Goal: Transaction & Acquisition: Purchase product/service

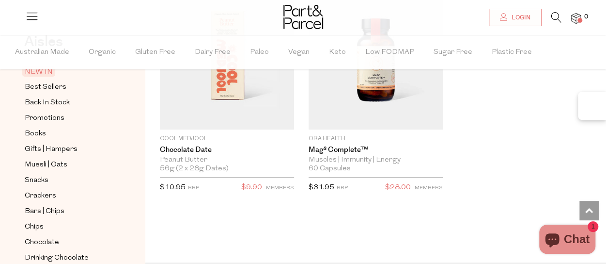
scroll to position [1767, 0]
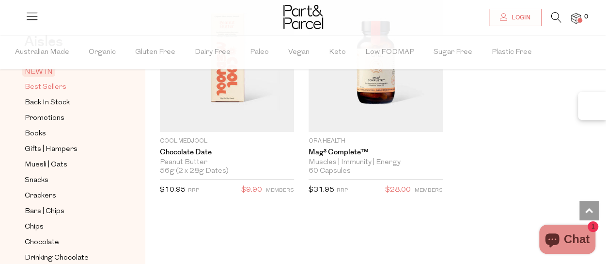
click at [65, 89] on link "Best Sellers" at bounding box center [69, 87] width 88 height 12
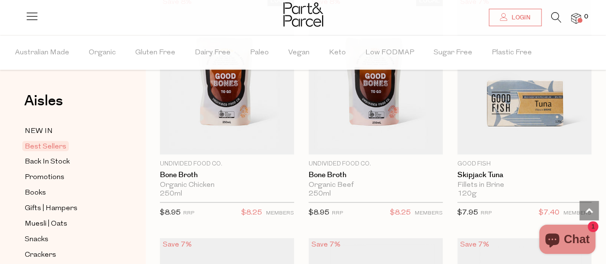
scroll to position [875, 0]
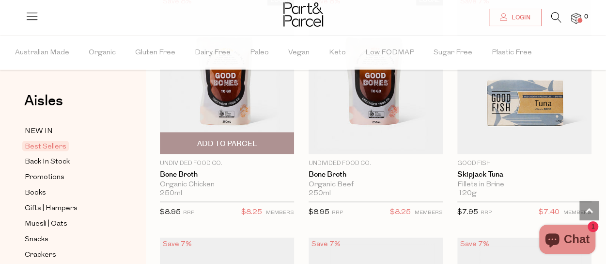
click at [227, 140] on span "Add To Parcel" at bounding box center [227, 143] width 60 height 10
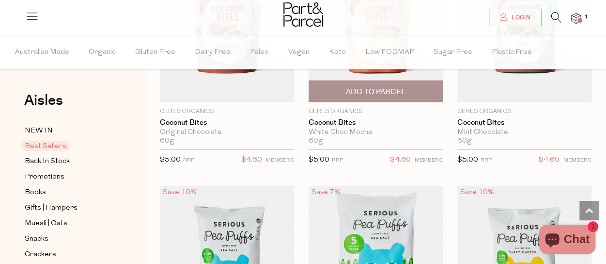
scroll to position [2844, 0]
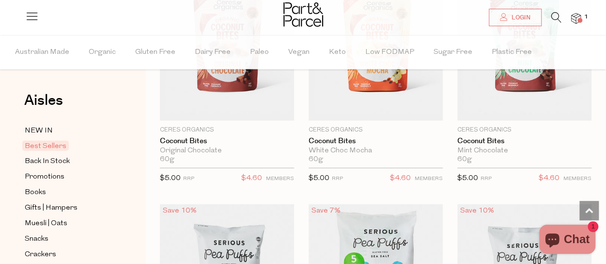
click at [558, 16] on icon at bounding box center [557, 17] width 10 height 11
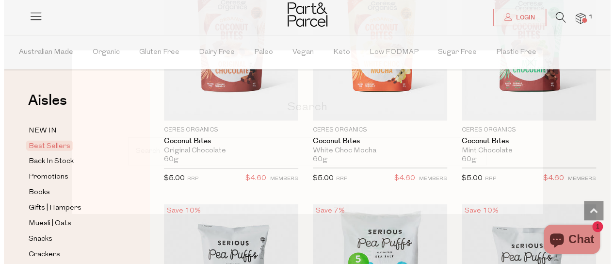
scroll to position [2877, 0]
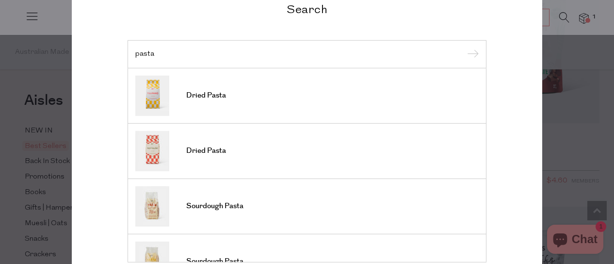
type input "pasta"
click at [464, 47] on input "submit" at bounding box center [471, 54] width 15 height 15
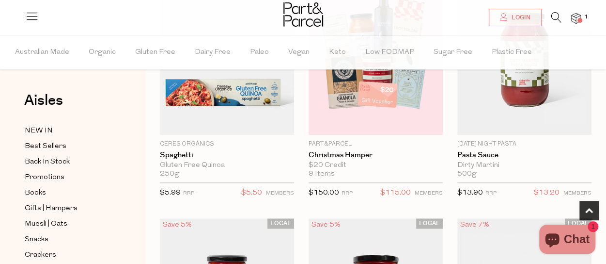
scroll to position [416, 0]
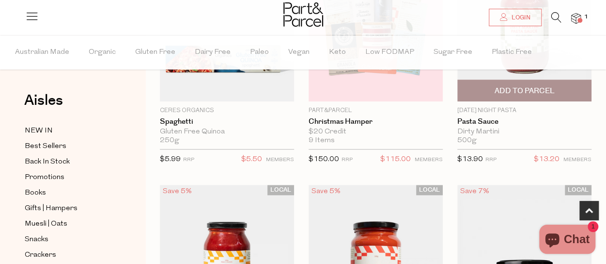
click at [534, 87] on span "Add To Parcel" at bounding box center [524, 91] width 60 height 10
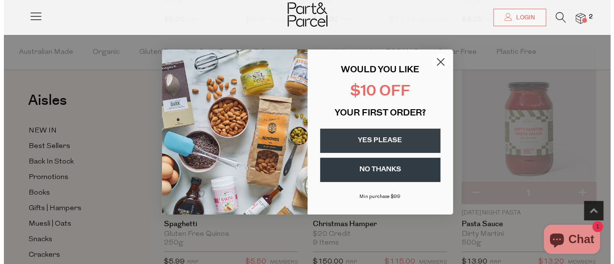
scroll to position [317, 0]
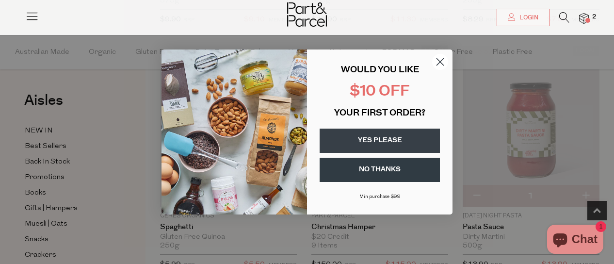
click at [387, 139] on button "YES PLEASE" at bounding box center [379, 140] width 120 height 24
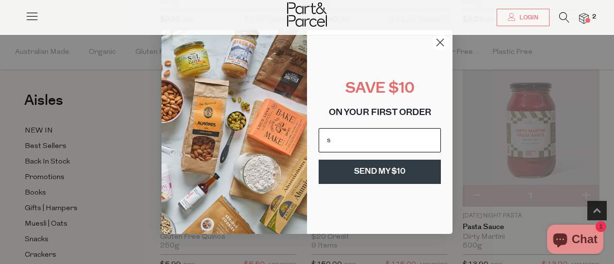
type input "skye.foster@live.com"
click at [393, 174] on button "SEND MY $10" at bounding box center [379, 171] width 122 height 24
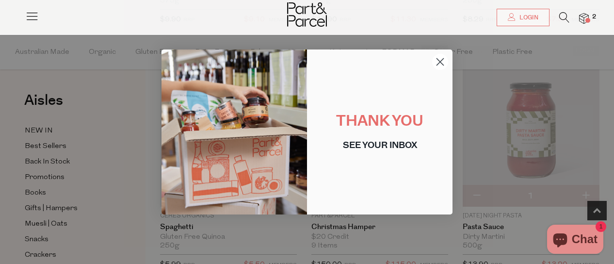
click at [437, 63] on circle "Close dialog" at bounding box center [440, 62] width 16 height 16
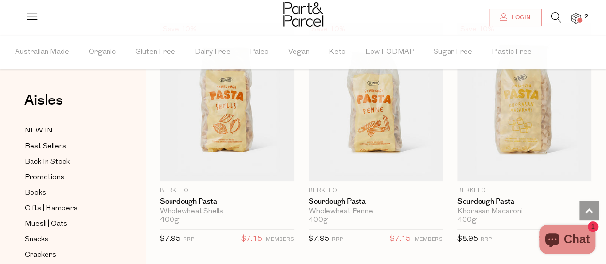
scroll to position [2028, 0]
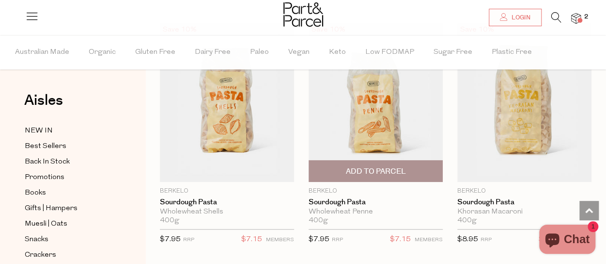
click at [379, 166] on span "Add To Parcel" at bounding box center [376, 171] width 60 height 10
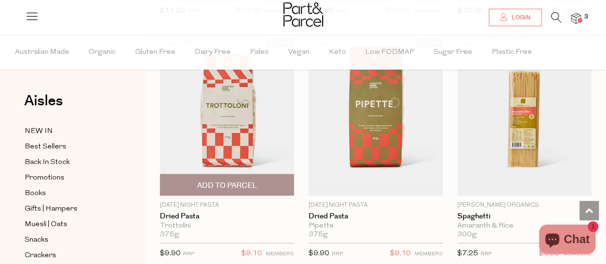
scroll to position [806, 0]
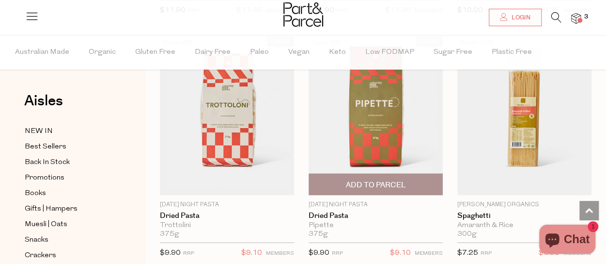
click at [402, 156] on img at bounding box center [376, 115] width 134 height 158
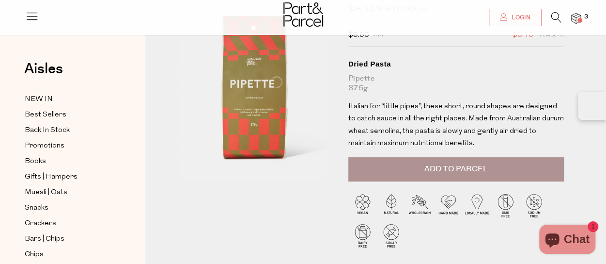
scroll to position [61, 0]
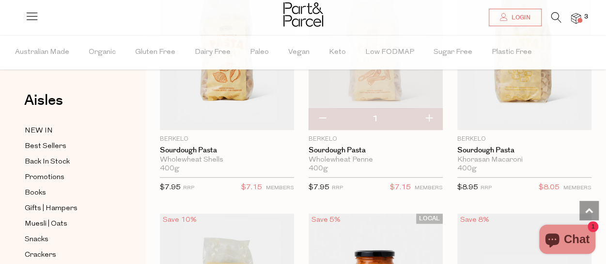
scroll to position [1981, 0]
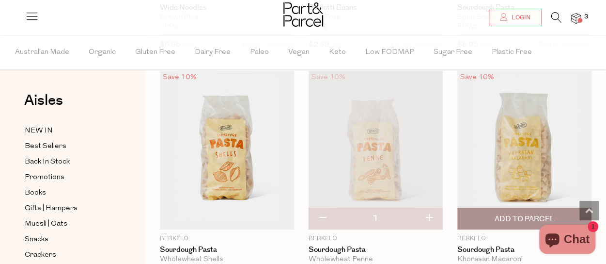
click at [525, 153] on img at bounding box center [525, 150] width 134 height 158
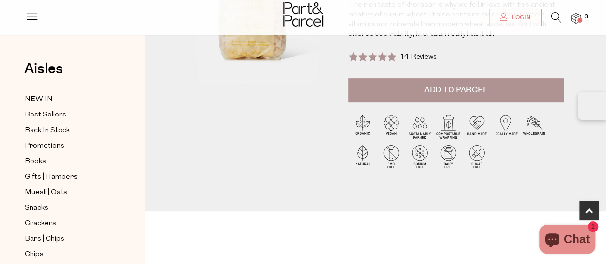
scroll to position [160, 0]
click at [400, 56] on span "14 Reviews" at bounding box center [418, 56] width 37 height 7
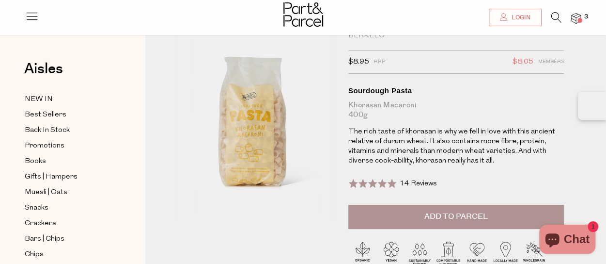
scroll to position [31, 0]
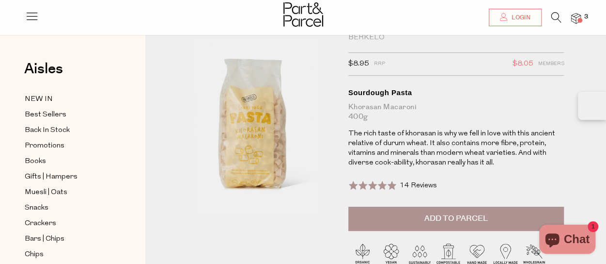
click at [397, 209] on button "Add to Parcel" at bounding box center [456, 218] width 216 height 24
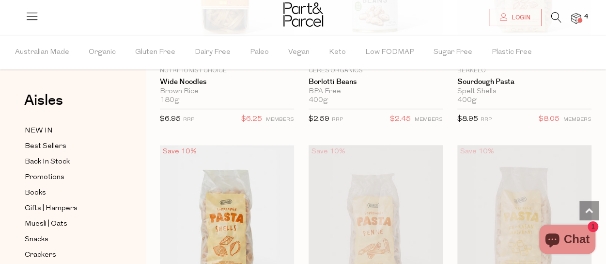
click at [555, 18] on icon at bounding box center [557, 17] width 10 height 11
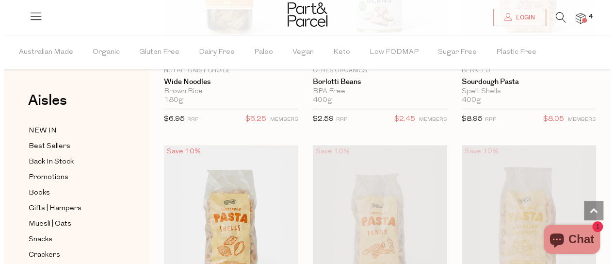
scroll to position [1927, 0]
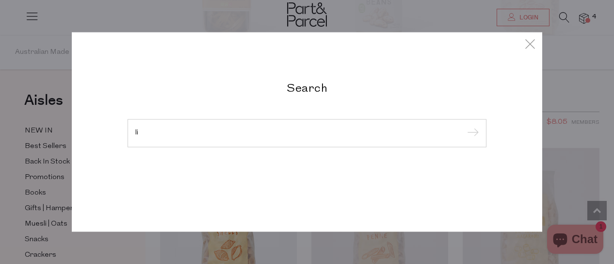
type input "l"
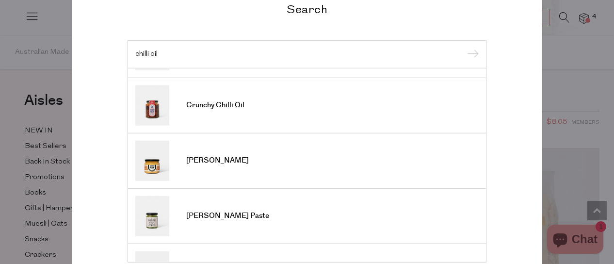
scroll to position [0, 0]
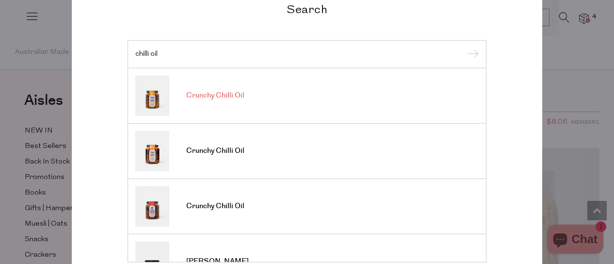
type input "chilli oil"
click at [464, 47] on input "submit" at bounding box center [471, 54] width 15 height 15
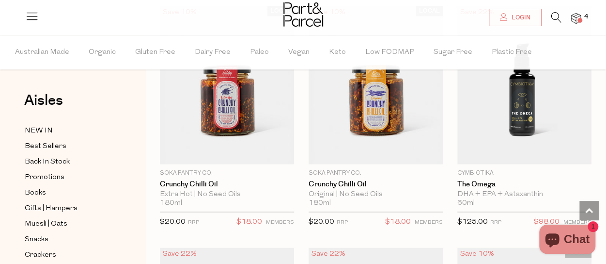
scroll to position [586, 0]
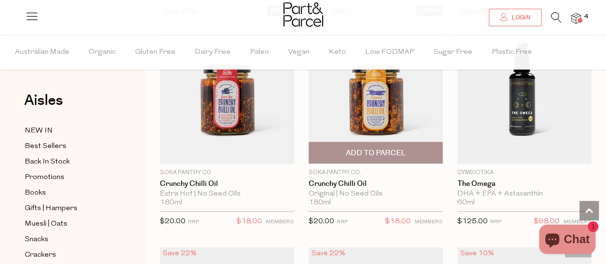
click at [381, 152] on span "Add To Parcel" at bounding box center [376, 153] width 60 height 10
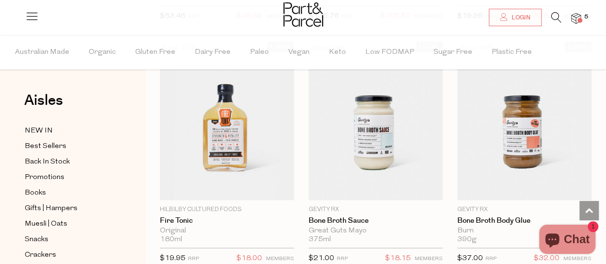
scroll to position [1033, 0]
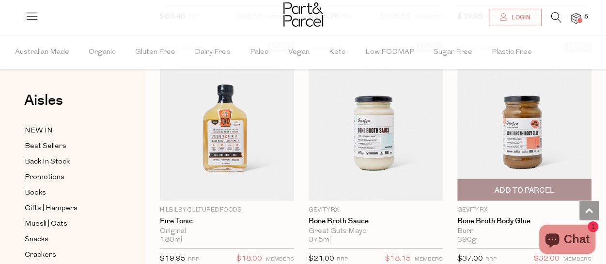
click at [500, 154] on img at bounding box center [525, 121] width 134 height 158
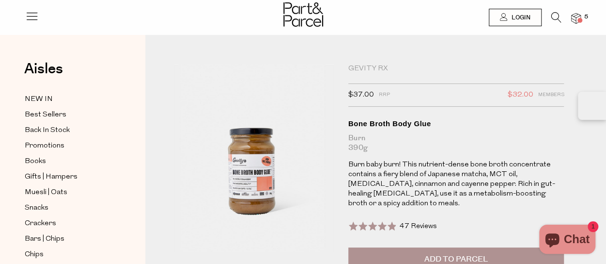
click at [554, 17] on icon at bounding box center [557, 17] width 10 height 11
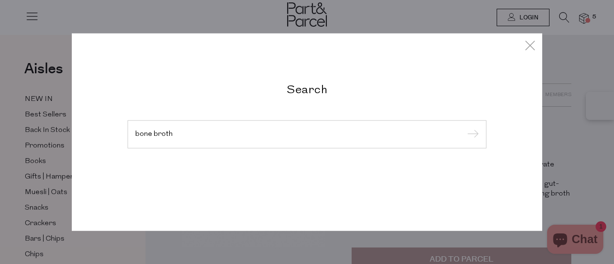
type input "bone broth"
click at [464, 127] on input "submit" at bounding box center [471, 134] width 15 height 15
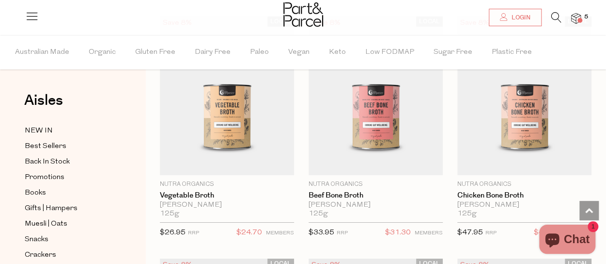
scroll to position [1543, 0]
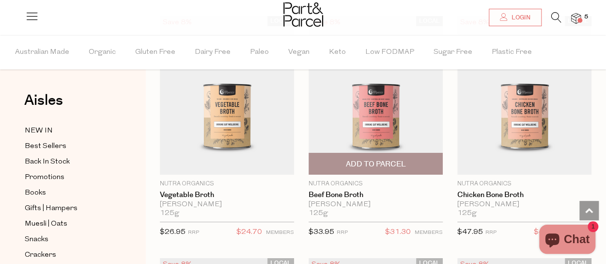
click at [396, 159] on span "Add To Parcel" at bounding box center [376, 164] width 60 height 10
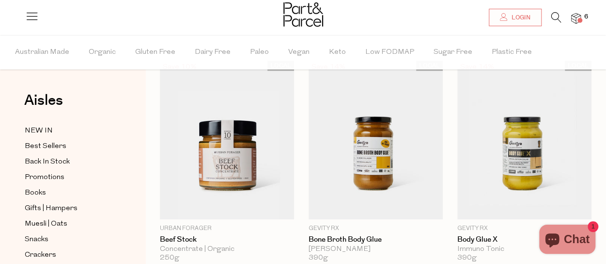
scroll to position [0, 0]
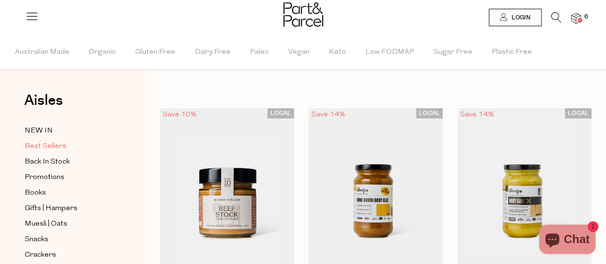
click at [51, 146] on span "Best Sellers" at bounding box center [46, 147] width 42 height 12
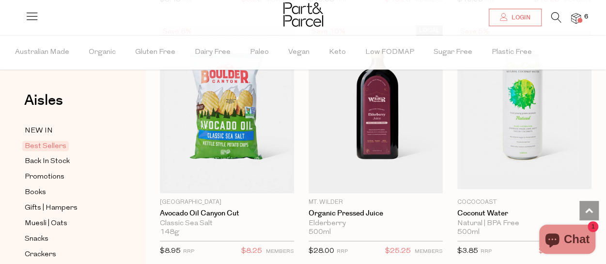
scroll to position [594, 0]
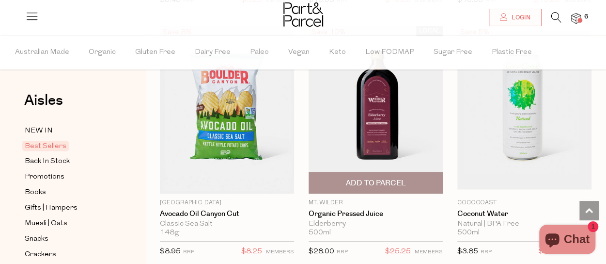
click at [402, 142] on img at bounding box center [376, 110] width 134 height 168
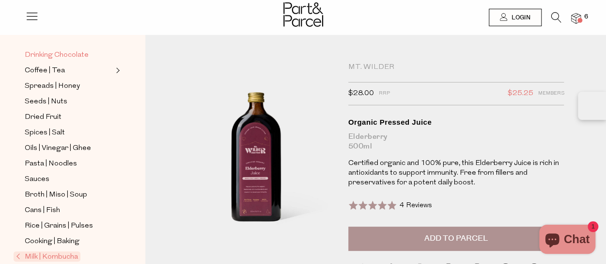
scroll to position [231, 0]
click at [51, 158] on span "Pasta | Noodles" at bounding box center [51, 164] width 52 height 12
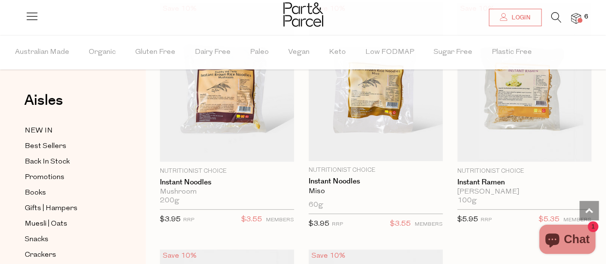
scroll to position [3775, 0]
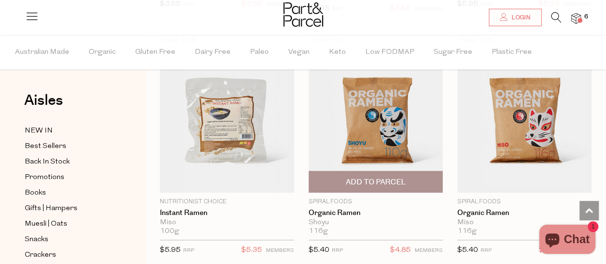
scroll to position [3974, 0]
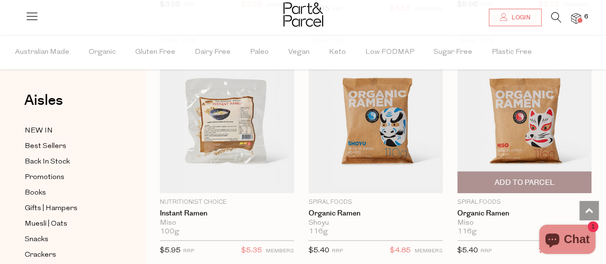
click at [514, 177] on span "Add To Parcel" at bounding box center [524, 182] width 60 height 10
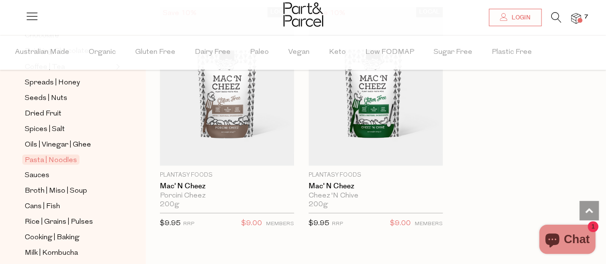
scroll to position [266, 0]
click at [71, 138] on span "Oils | Vinegar | Ghee" at bounding box center [58, 144] width 66 height 12
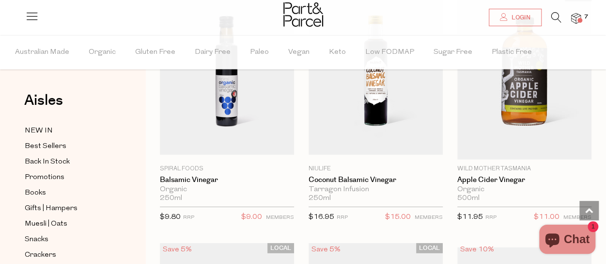
click at [553, 20] on icon at bounding box center [557, 17] width 10 height 11
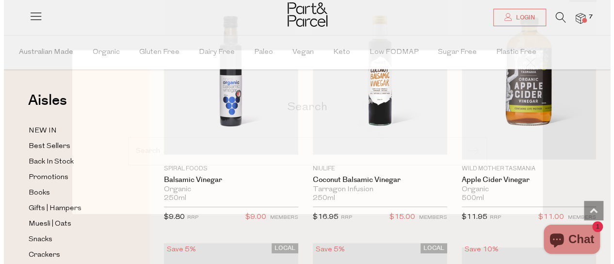
scroll to position [3090, 0]
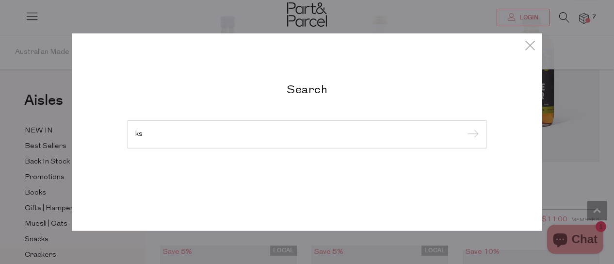
type input "k"
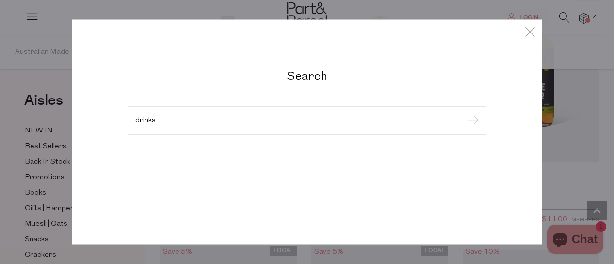
type input "drinks"
click at [464, 114] on input "submit" at bounding box center [471, 121] width 15 height 15
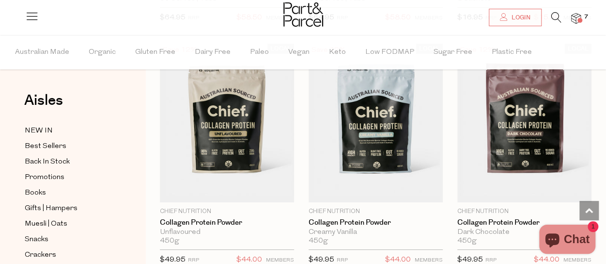
scroll to position [3509, 0]
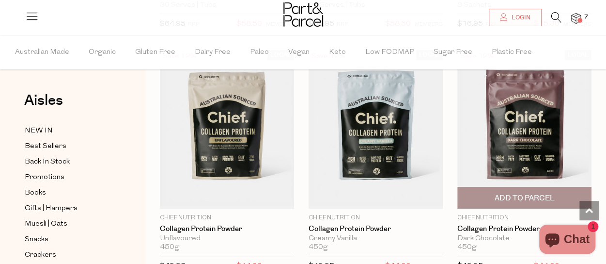
click at [529, 163] on img at bounding box center [525, 129] width 134 height 158
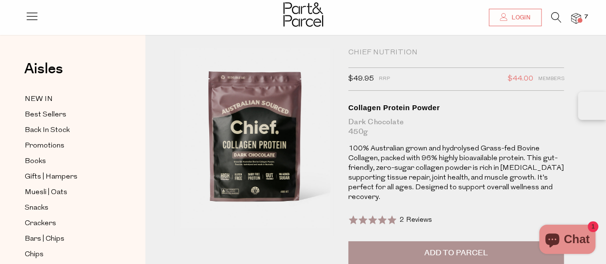
scroll to position [16, 0]
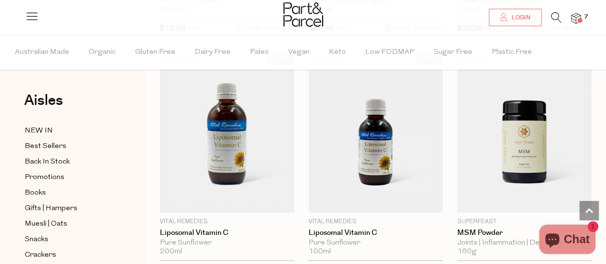
scroll to position [6237, 0]
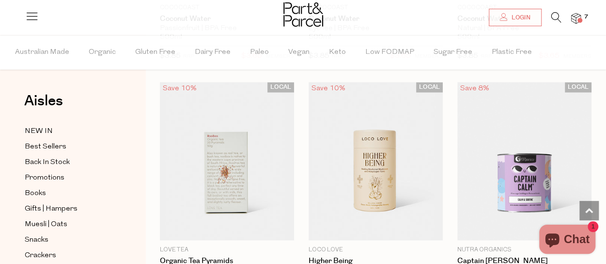
scroll to position [11731, 0]
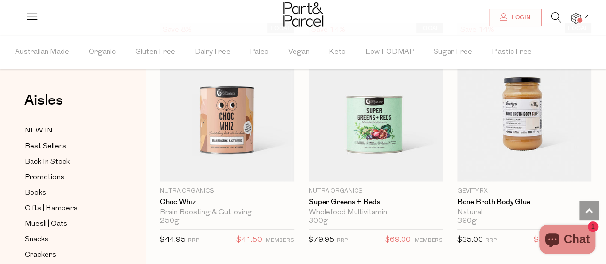
scroll to position [13725, 0]
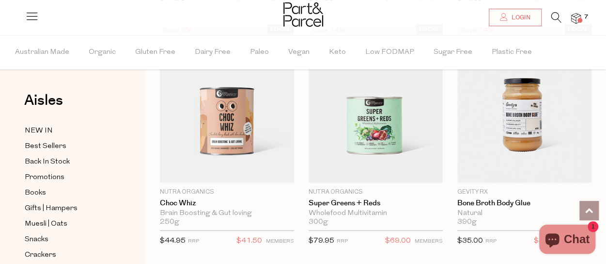
click at [591, 202] on link at bounding box center [589, 210] width 19 height 19
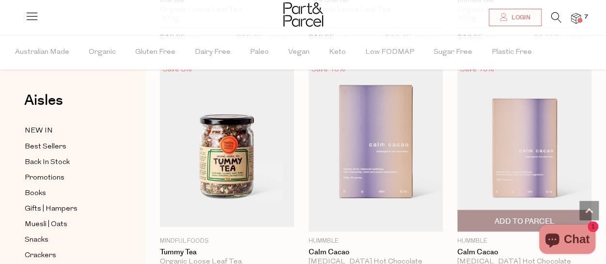
scroll to position [861, 0]
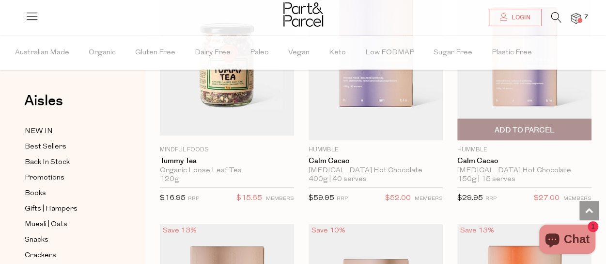
click at [509, 100] on img at bounding box center [525, 56] width 134 height 168
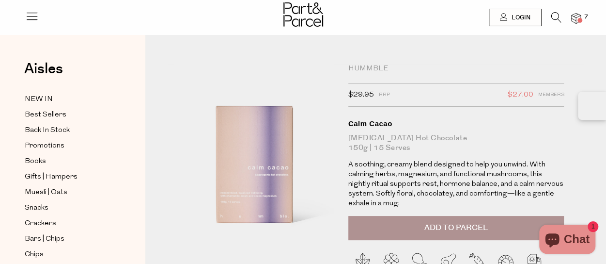
click at [429, 231] on span "Add to Parcel" at bounding box center [456, 227] width 63 height 11
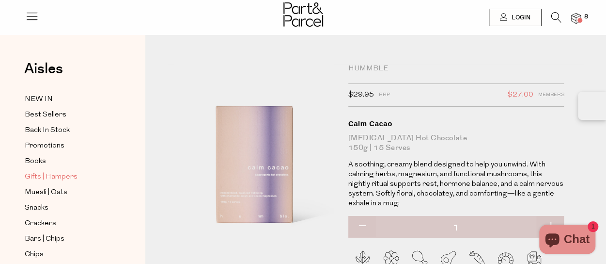
click at [56, 172] on span "Gifts | Hampers" at bounding box center [51, 177] width 53 height 12
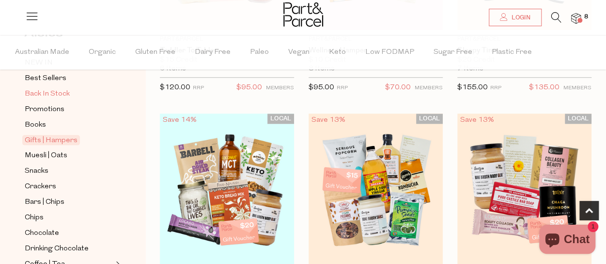
scroll to position [71, 0]
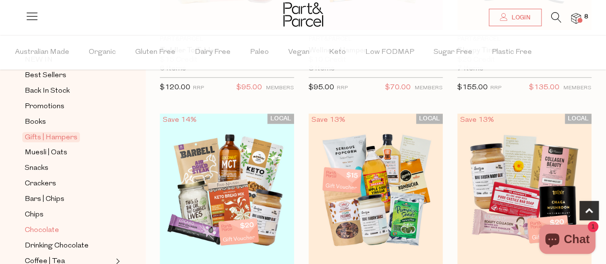
click at [43, 224] on span "Chocolate" at bounding box center [42, 230] width 34 height 12
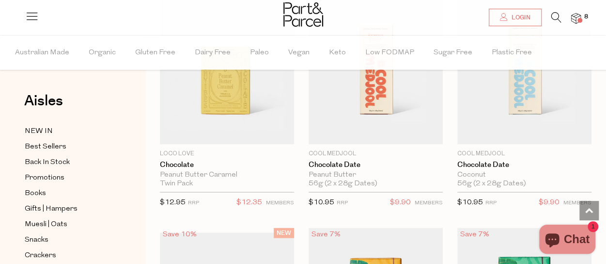
scroll to position [866, 0]
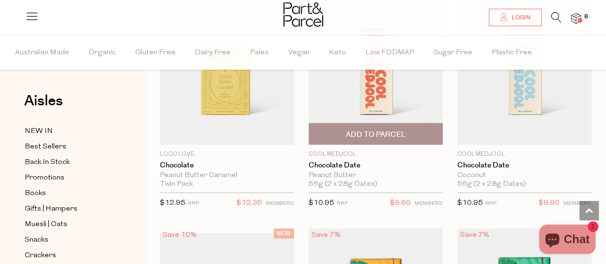
click at [388, 104] on img at bounding box center [376, 65] width 134 height 158
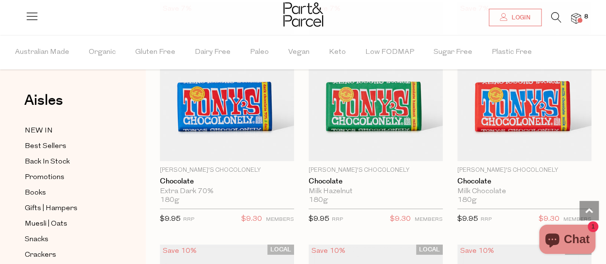
scroll to position [3305, 0]
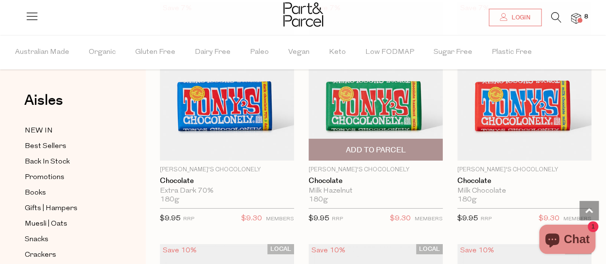
click at [369, 145] on span "Add To Parcel" at bounding box center [376, 150] width 60 height 10
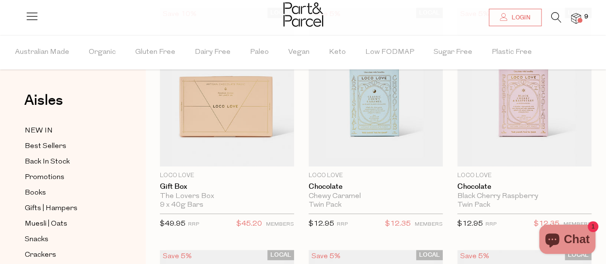
scroll to position [118, 0]
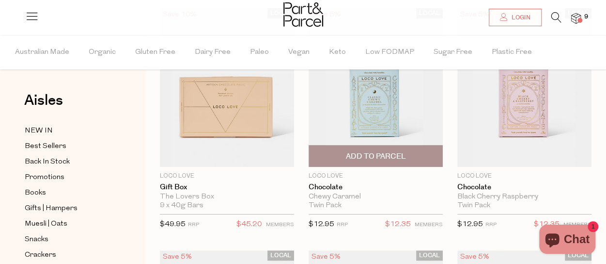
click at [369, 156] on span "Add To Parcel" at bounding box center [376, 156] width 60 height 10
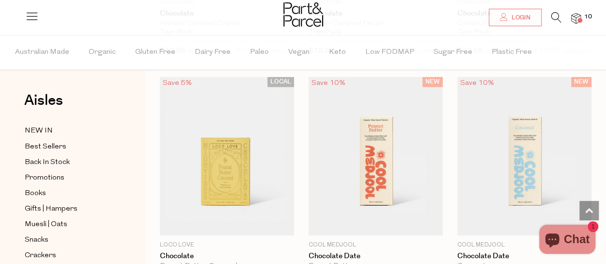
scroll to position [775, 0]
click at [57, 143] on span "Best Sellers" at bounding box center [46, 147] width 42 height 12
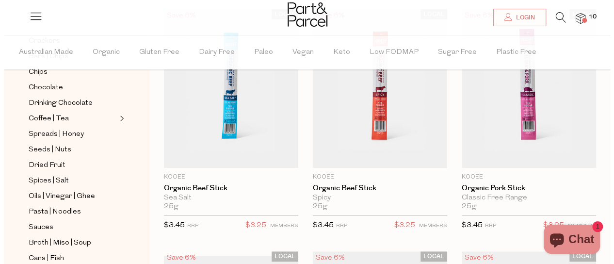
scroll to position [214, 0]
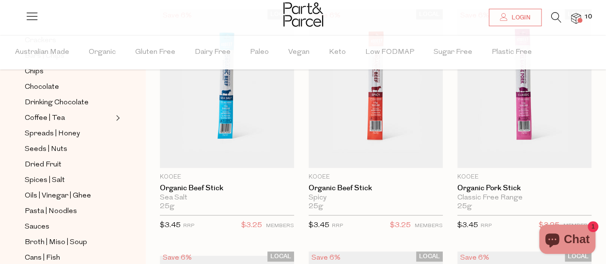
click at [578, 20] on span at bounding box center [580, 20] width 5 height 5
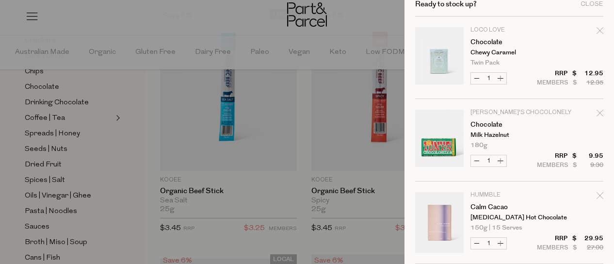
scroll to position [0, 0]
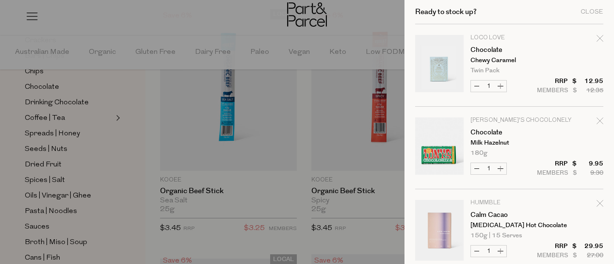
click at [596, 123] on icon "Remove Chocolate" at bounding box center [599, 120] width 6 height 6
type input "Add Membership"
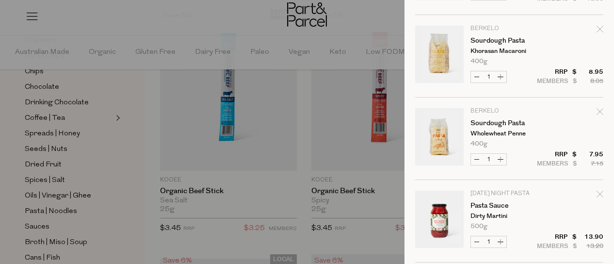
scroll to position [422, 0]
click at [596, 26] on icon "Remove Sourdough Pasta" at bounding box center [599, 28] width 7 height 7
type input "Add Membership"
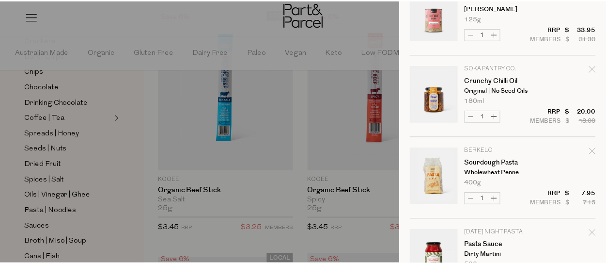
scroll to position [299, 0]
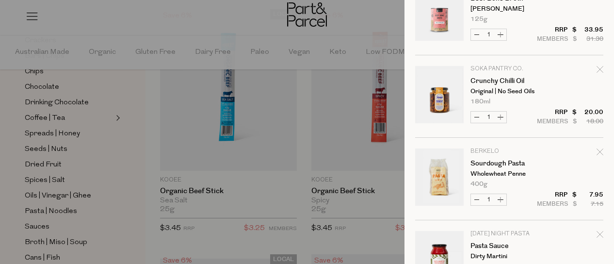
click at [269, 15] on div at bounding box center [307, 132] width 614 height 264
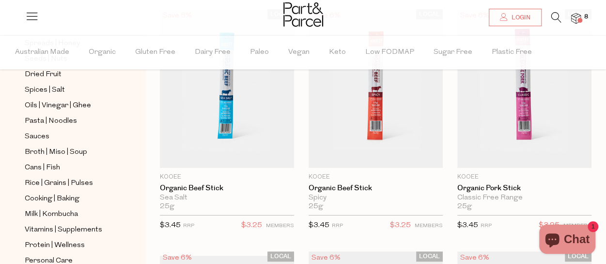
scroll to position [285, 0]
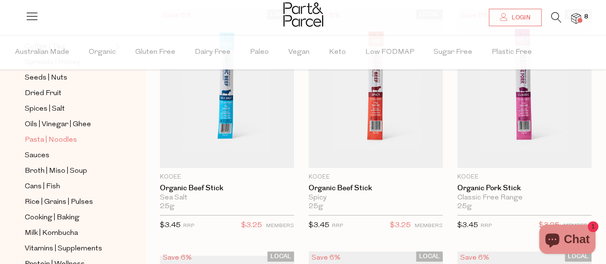
click at [58, 134] on span "Pasta | Noodles" at bounding box center [51, 140] width 52 height 12
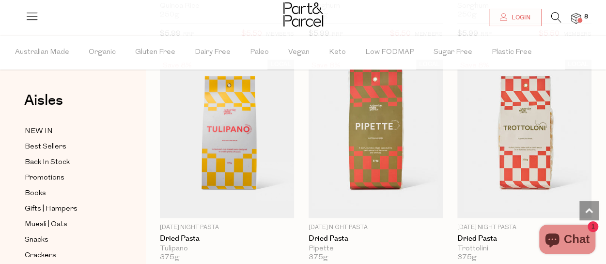
scroll to position [793, 0]
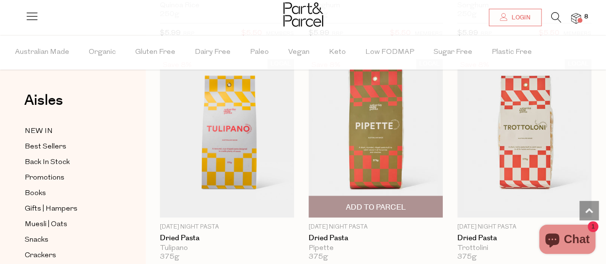
click at [354, 170] on img at bounding box center [376, 138] width 134 height 158
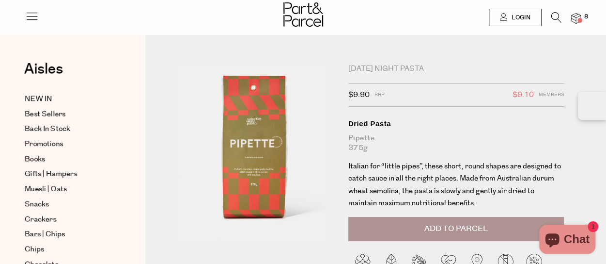
drag, startPoint x: 0, startPoint y: 0, endPoint x: 539, endPoint y: 196, distance: 573.6
click at [539, 196] on p "Italian for “little pipes”, these short, round shapes are designed to catch sau…" at bounding box center [456, 184] width 216 height 49
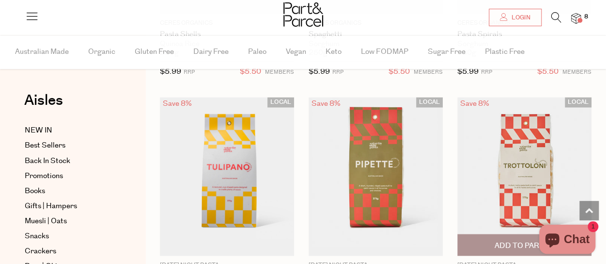
scroll to position [784, 0]
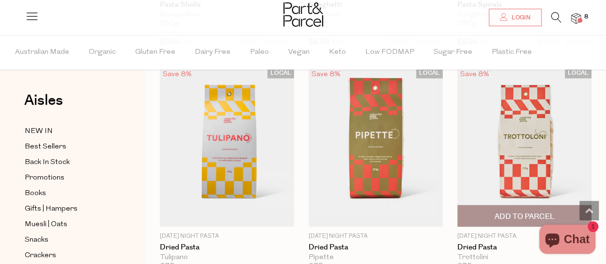
click at [510, 157] on img at bounding box center [525, 147] width 134 height 158
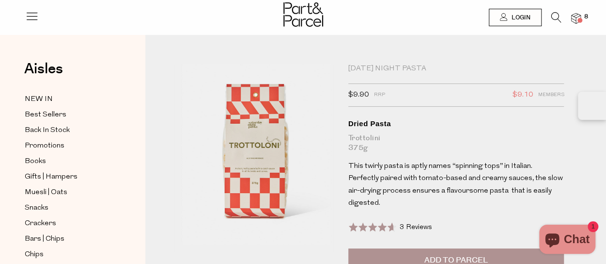
click at [459, 254] on span "Add to Parcel" at bounding box center [456, 259] width 63 height 11
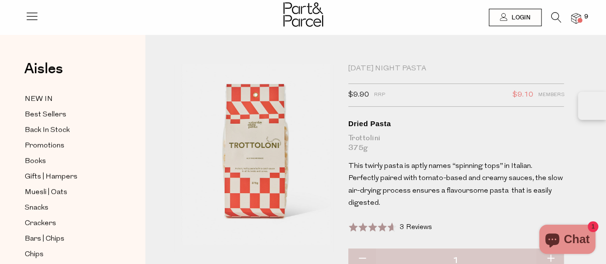
click at [584, 16] on span "9" at bounding box center [586, 17] width 9 height 9
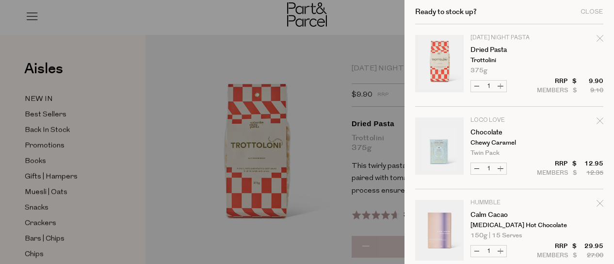
click at [271, 58] on div at bounding box center [307, 132] width 614 height 264
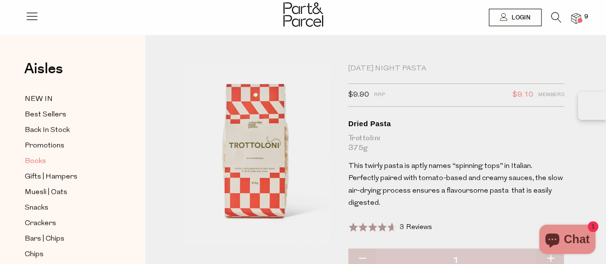
click at [38, 157] on span "Books" at bounding box center [35, 162] width 21 height 12
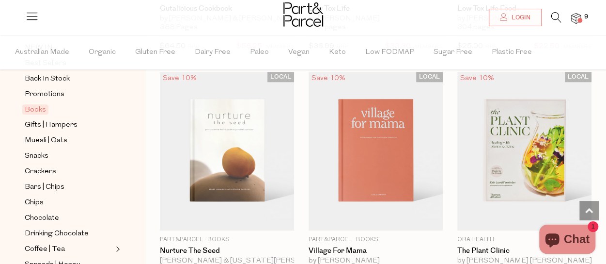
scroll to position [83, 0]
click at [46, 152] on span "Snacks" at bounding box center [37, 156] width 24 height 12
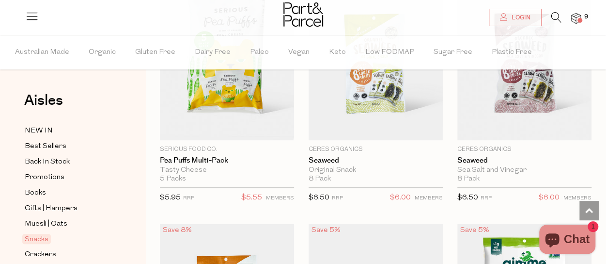
scroll to position [4032, 0]
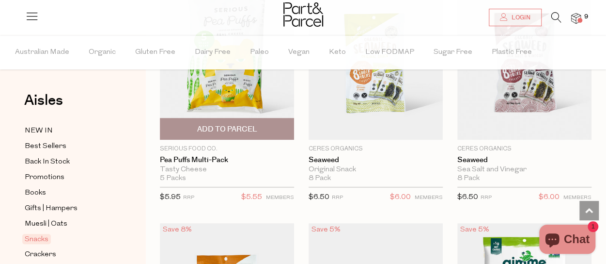
click at [235, 124] on span "Add To Parcel" at bounding box center [227, 129] width 60 height 10
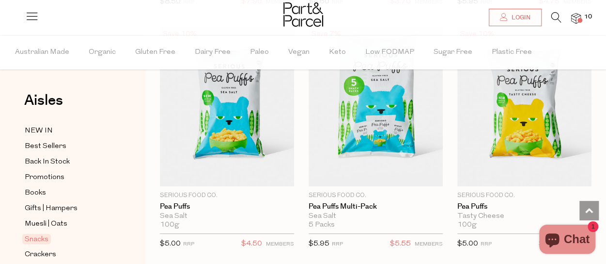
scroll to position [3743, 0]
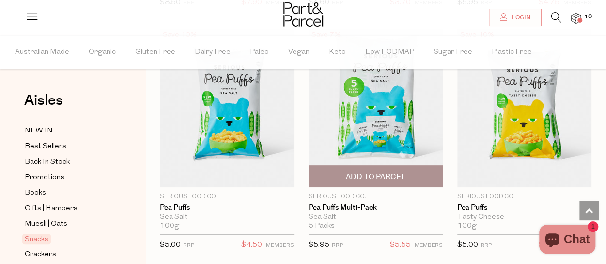
click at [356, 172] on span "Add To Parcel" at bounding box center [376, 177] width 60 height 10
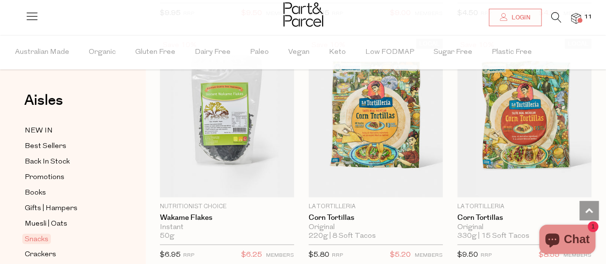
scroll to position [4703, 0]
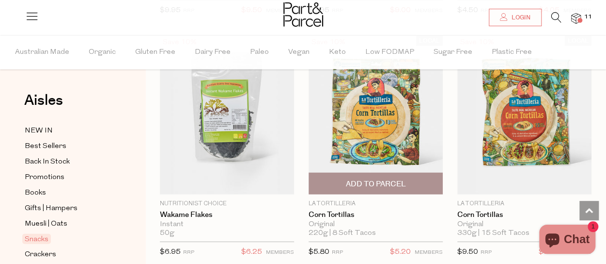
click at [359, 179] on span "Add To Parcel" at bounding box center [376, 184] width 60 height 10
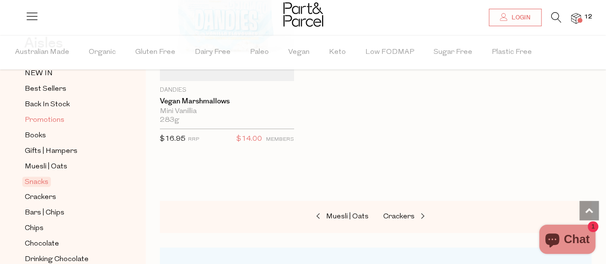
scroll to position [62, 0]
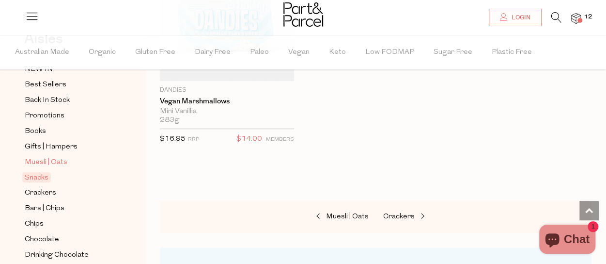
click at [56, 158] on span "Muesli | Oats" at bounding box center [46, 163] width 43 height 12
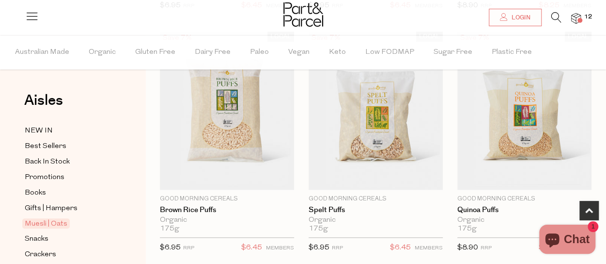
scroll to position [350, 0]
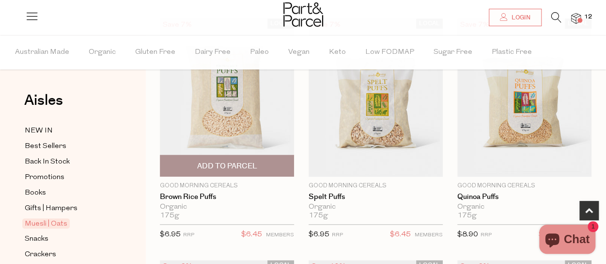
click at [239, 169] on span "Add To Parcel" at bounding box center [227, 166] width 60 height 10
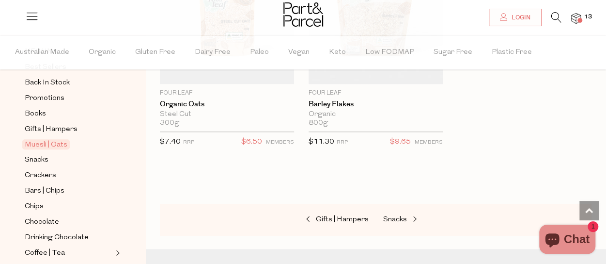
scroll to position [79, 0]
click at [54, 154] on link "Snacks" at bounding box center [69, 159] width 88 height 12
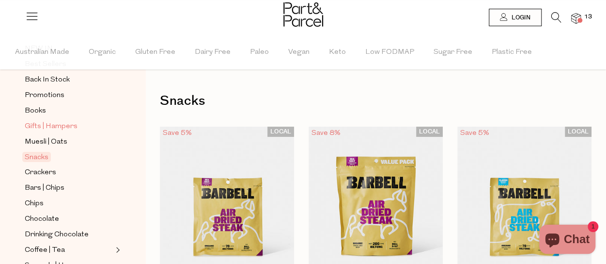
scroll to position [85, 0]
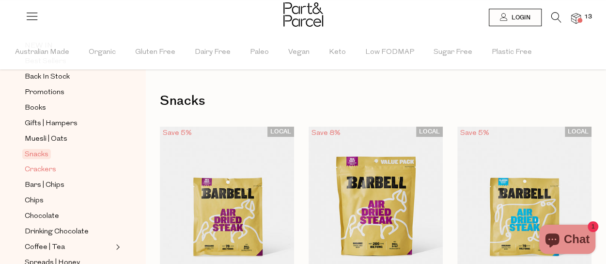
click at [46, 169] on span "Crackers" at bounding box center [41, 170] width 32 height 12
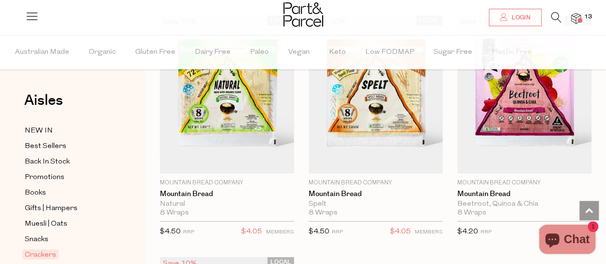
scroll to position [2770, 0]
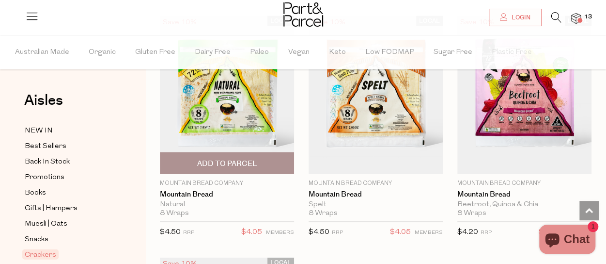
click at [222, 159] on span "Add To Parcel" at bounding box center [227, 163] width 128 height 21
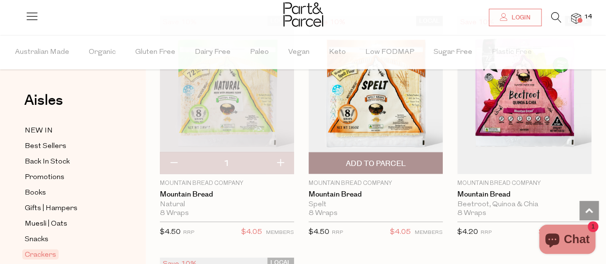
click at [355, 158] on span "Add To Parcel" at bounding box center [376, 163] width 60 height 10
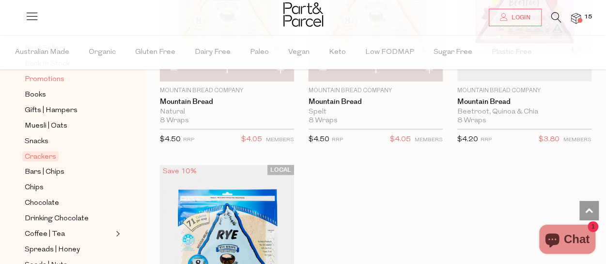
scroll to position [98, 0]
click at [49, 166] on span "Bars | Chips" at bounding box center [45, 172] width 40 height 12
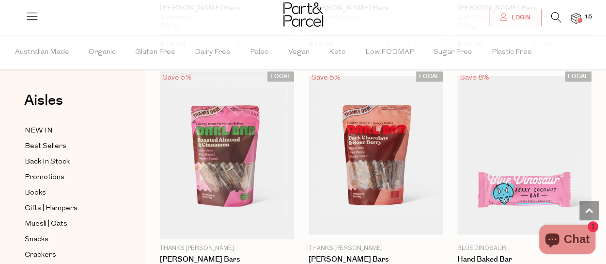
scroll to position [2261, 0]
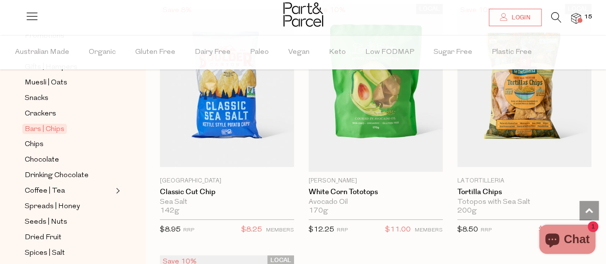
scroll to position [144, 0]
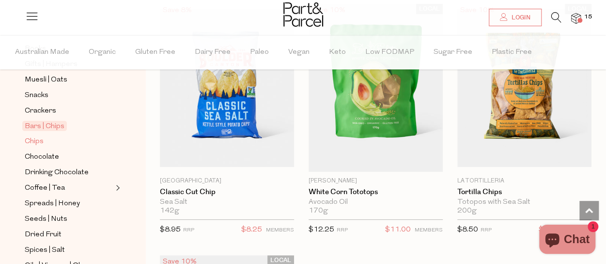
click at [51, 136] on link "Chips" at bounding box center [69, 141] width 88 height 12
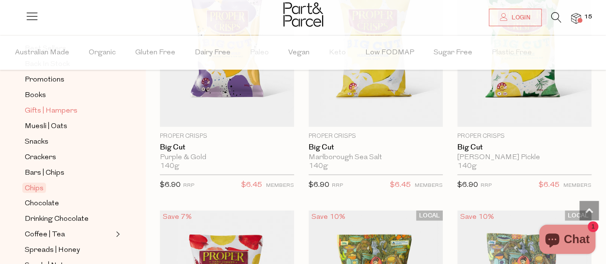
scroll to position [126, 0]
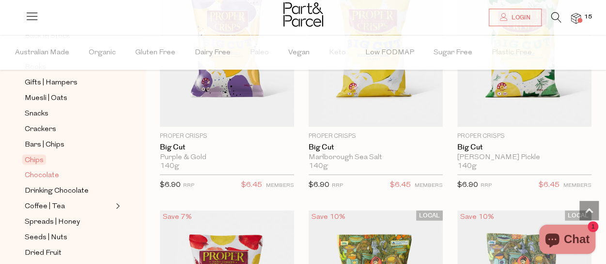
click at [47, 174] on span "Chocolate" at bounding box center [42, 175] width 34 height 12
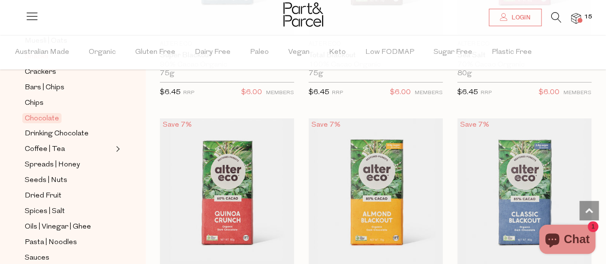
scroll to position [183, 0]
click at [60, 158] on span "Spreads | Honey" at bounding box center [52, 164] width 55 height 12
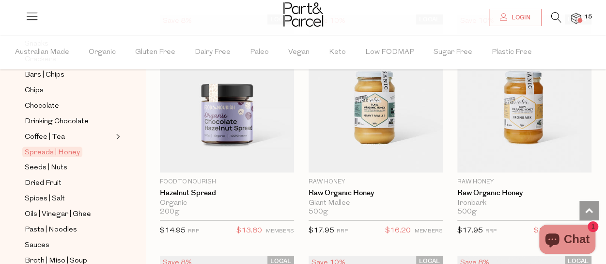
scroll to position [196, 0]
click at [46, 162] on span "Seeds | Nuts" at bounding box center [46, 167] width 43 height 12
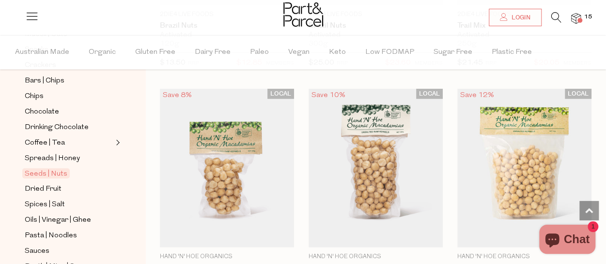
scroll to position [196, 0]
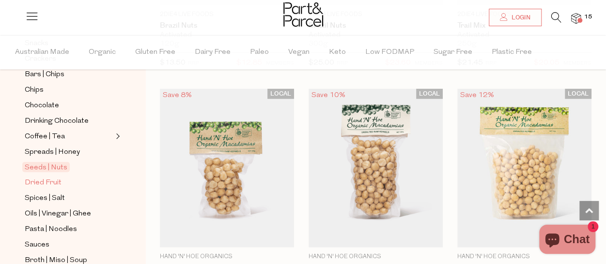
click at [53, 177] on span "Dried Fruit" at bounding box center [43, 183] width 37 height 12
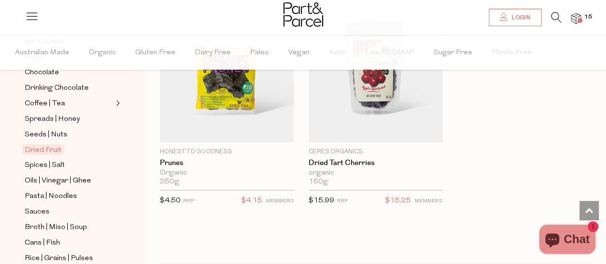
scroll to position [232, 0]
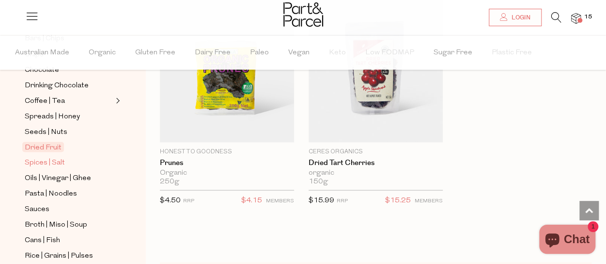
click at [54, 157] on span "Spices | Salt" at bounding box center [45, 163] width 40 height 12
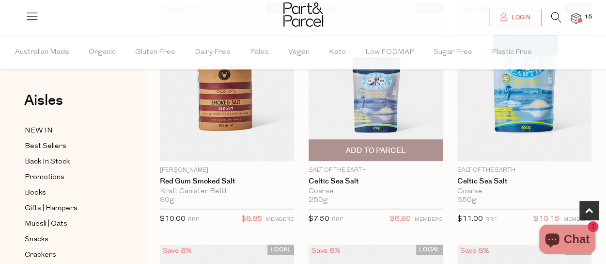
scroll to position [391, 0]
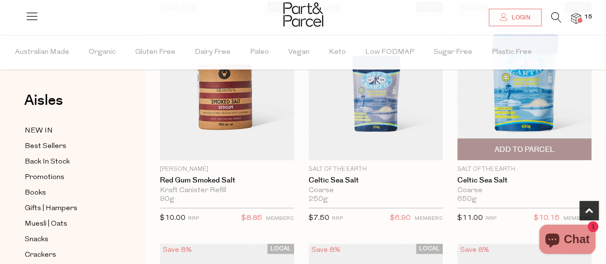
click at [541, 144] on span "Add To Parcel" at bounding box center [524, 149] width 60 height 10
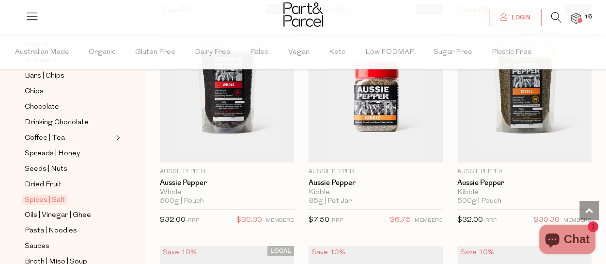
scroll to position [197, 0]
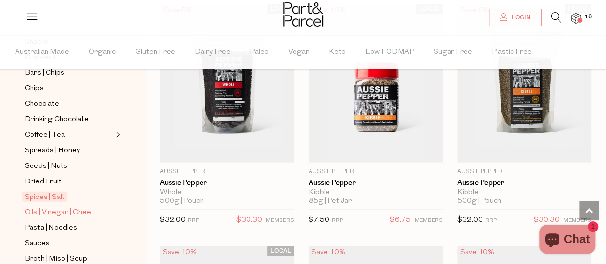
click at [82, 207] on span "Oils | Vinegar | Ghee" at bounding box center [58, 212] width 66 height 12
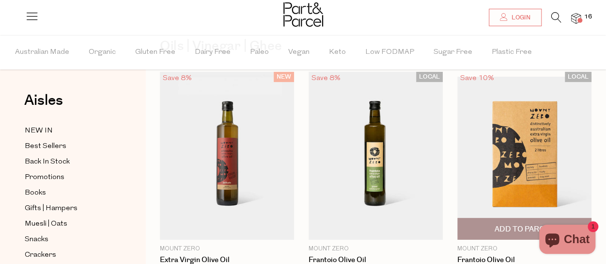
scroll to position [47, 0]
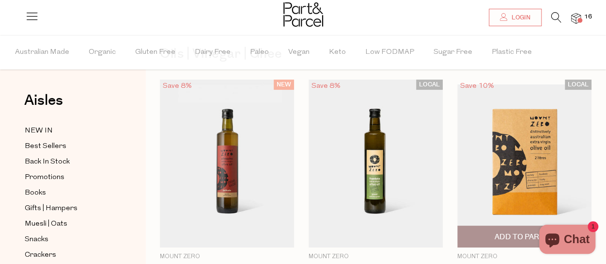
click at [512, 170] on img at bounding box center [525, 163] width 134 height 158
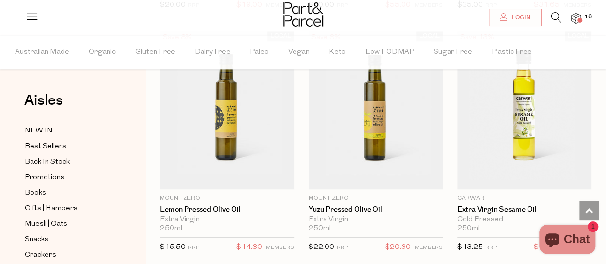
scroll to position [598, 0]
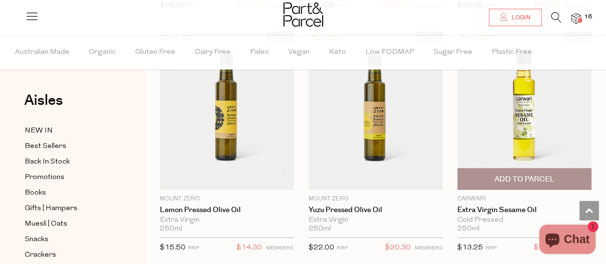
click at [534, 174] on span "Add To Parcel" at bounding box center [524, 179] width 60 height 10
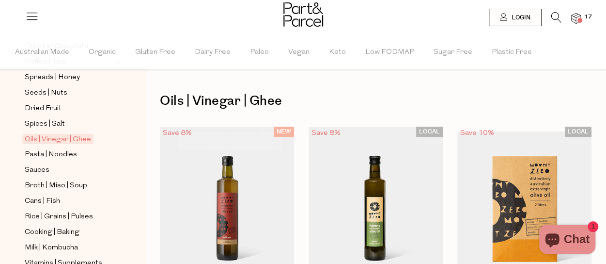
scroll to position [271, 0]
click at [76, 179] on span "Broth | Miso | Soup" at bounding box center [56, 185] width 63 height 12
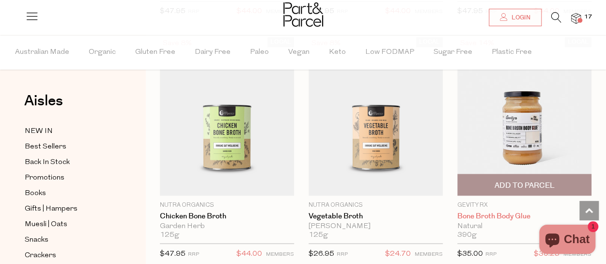
scroll to position [814, 0]
click at [501, 214] on link "Bone Broth Body Glue" at bounding box center [525, 216] width 134 height 9
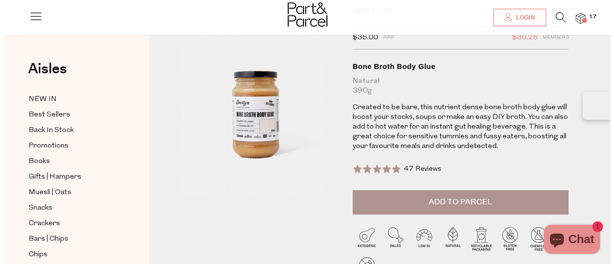
scroll to position [56, 0]
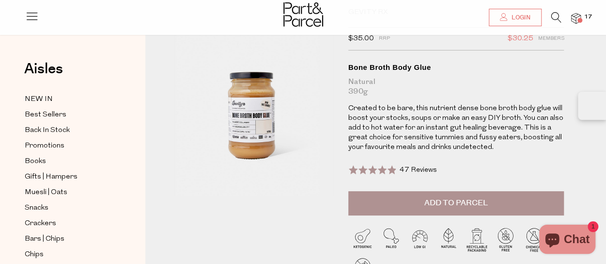
click at [576, 22] on img at bounding box center [576, 18] width 10 height 11
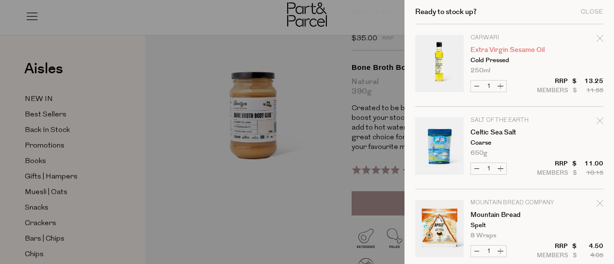
click at [495, 51] on link "Extra Virgin Sesame Oil" at bounding box center [507, 50] width 75 height 7
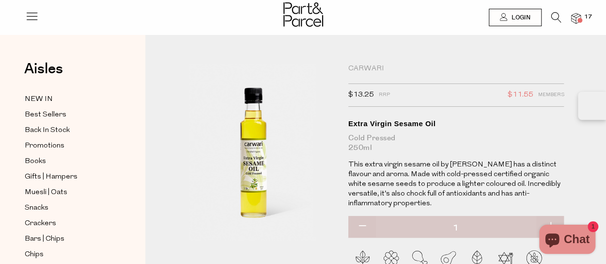
click at [552, 15] on icon at bounding box center [557, 17] width 10 height 11
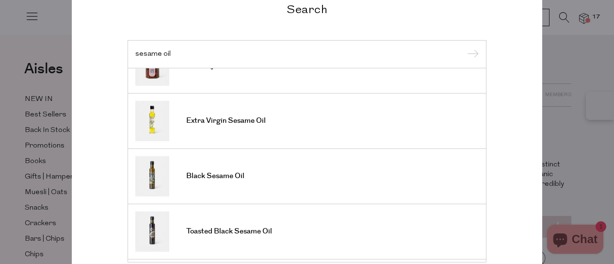
scroll to position [203, 0]
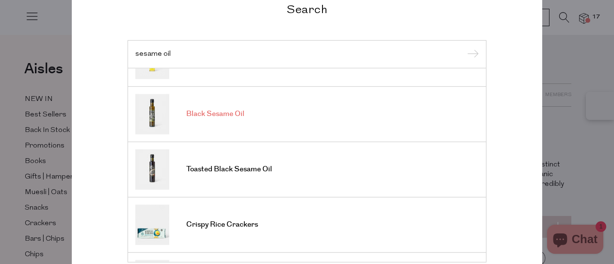
type input "sesame oil"
click at [230, 122] on link "Black Sesame Oil" at bounding box center [306, 114] width 343 height 40
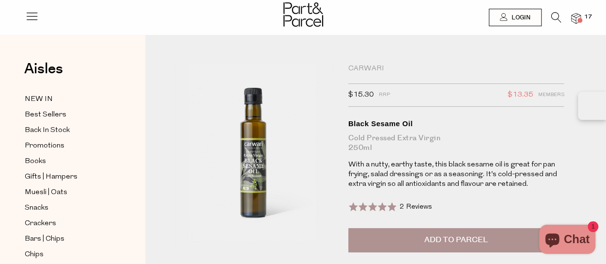
click at [382, 208] on span at bounding box center [372, 207] width 48 height 10
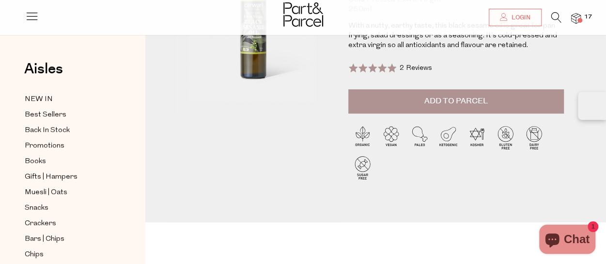
scroll to position [138, 0]
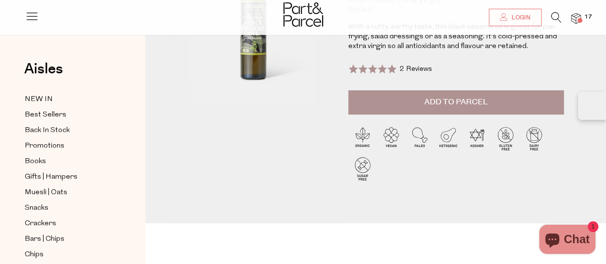
click at [419, 100] on button "Add to Parcel" at bounding box center [456, 102] width 216 height 24
